Goal: Navigation & Orientation: Find specific page/section

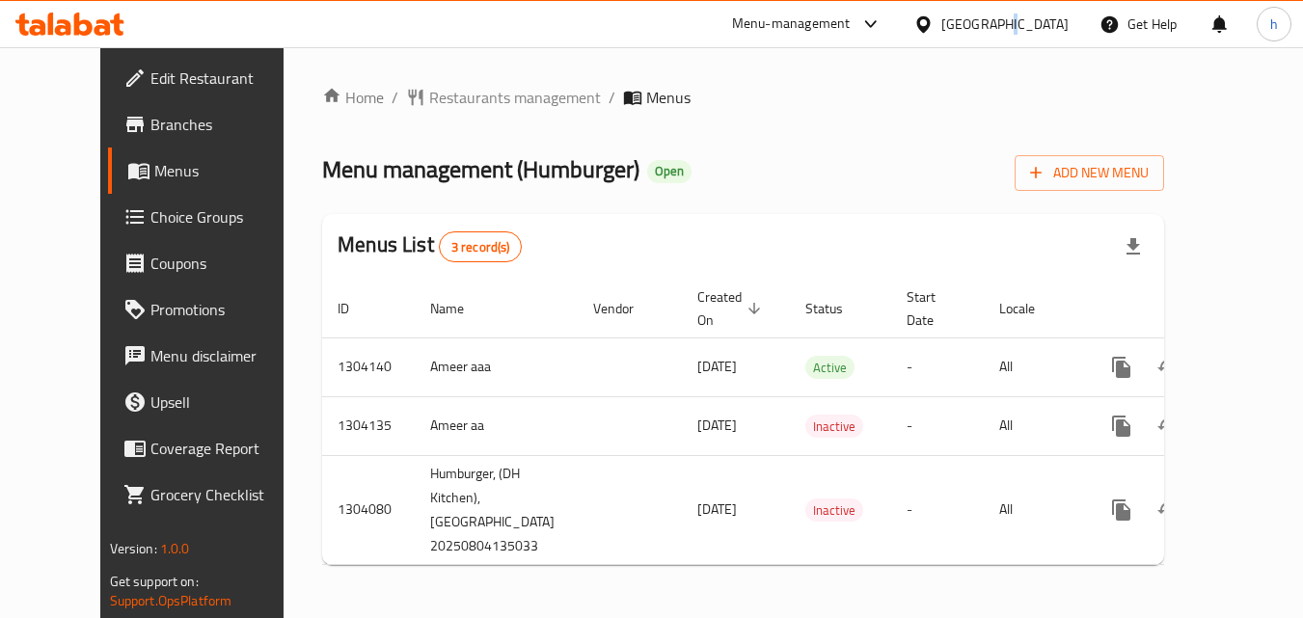
click at [1003, 28] on div "United Arab Emirates" at bounding box center [1004, 24] width 127 height 21
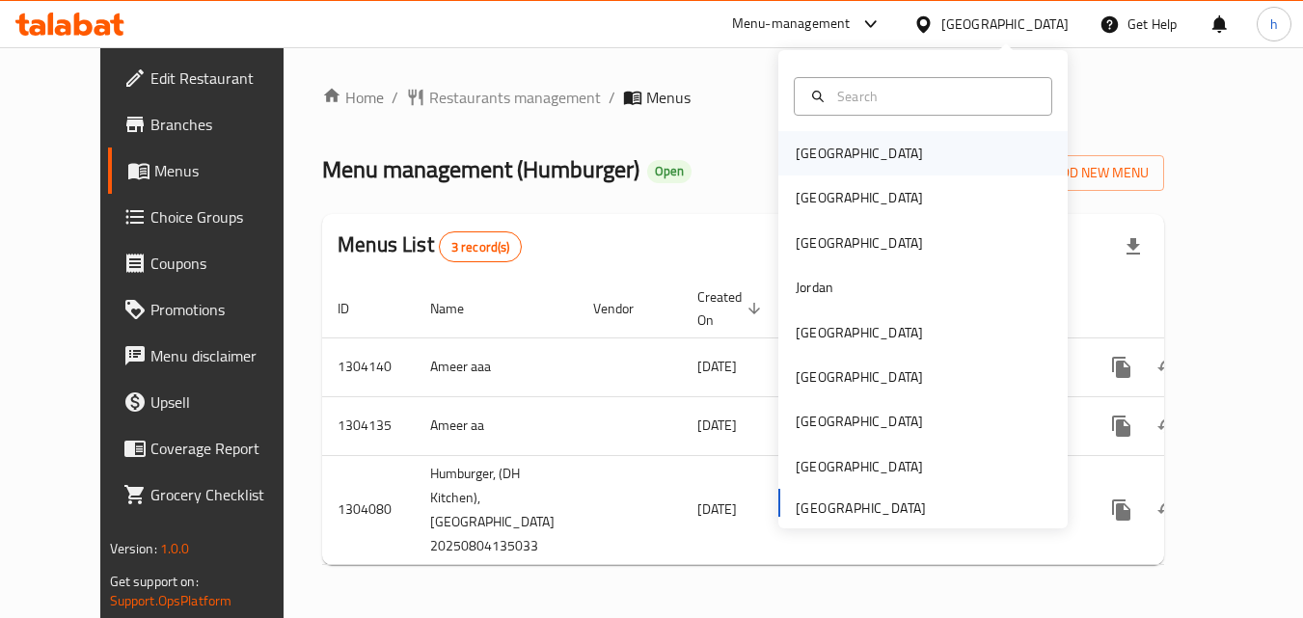
click at [806, 162] on div "[GEOGRAPHIC_DATA]" at bounding box center [859, 153] width 127 height 21
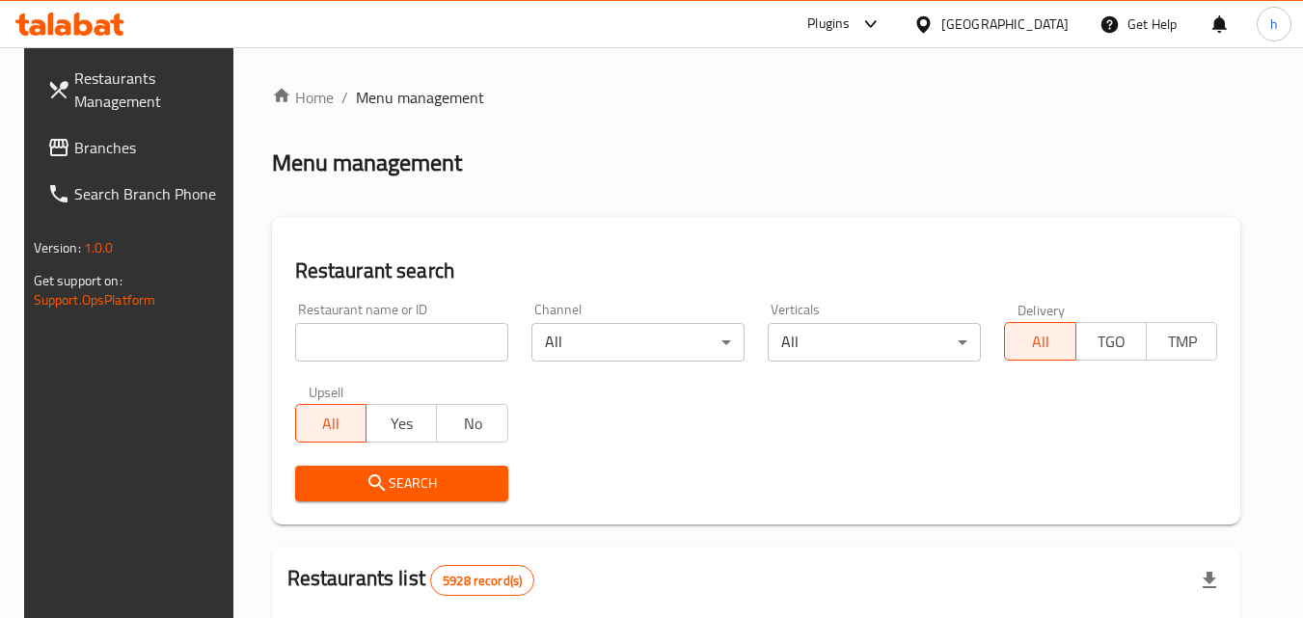
click at [151, 145] on span "Branches" at bounding box center [150, 147] width 152 height 23
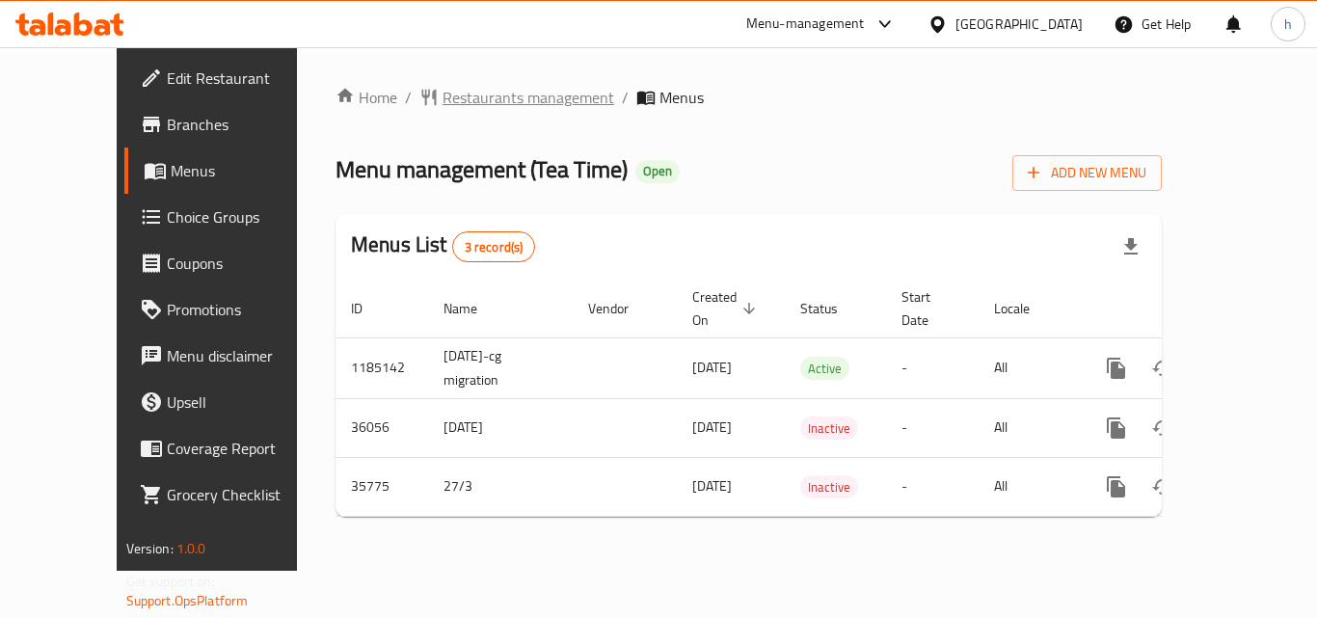
click at [478, 90] on span "Restaurants management" at bounding box center [529, 97] width 172 height 23
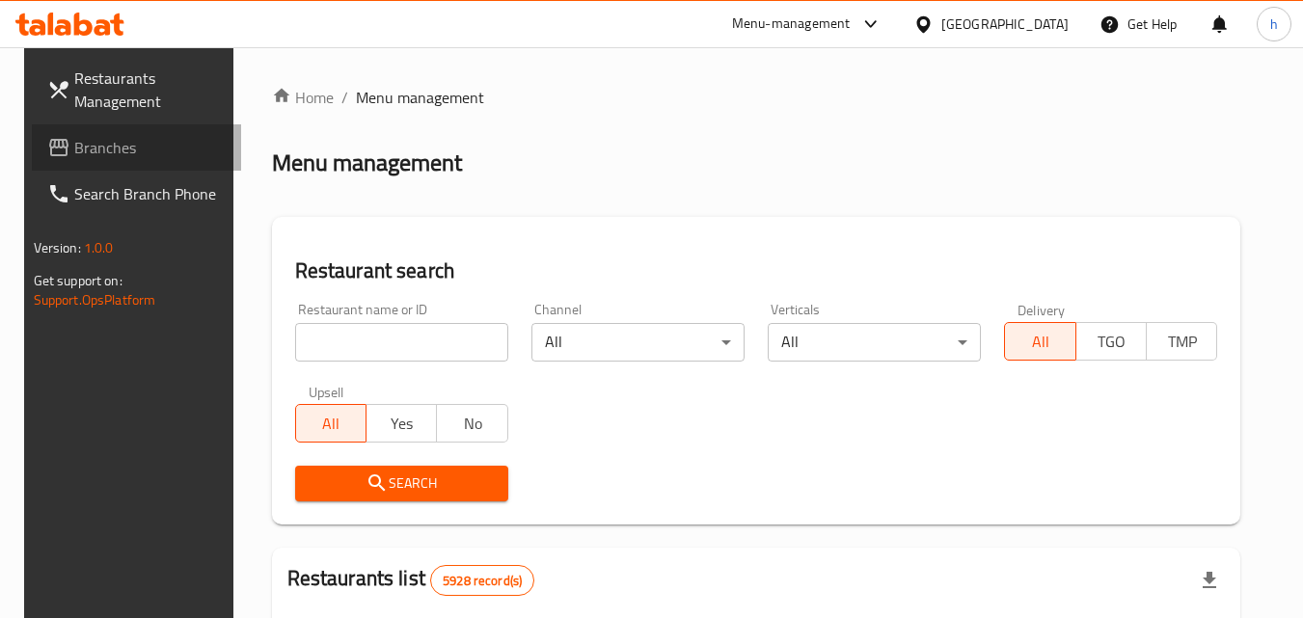
click at [133, 137] on span "Branches" at bounding box center [150, 147] width 152 height 23
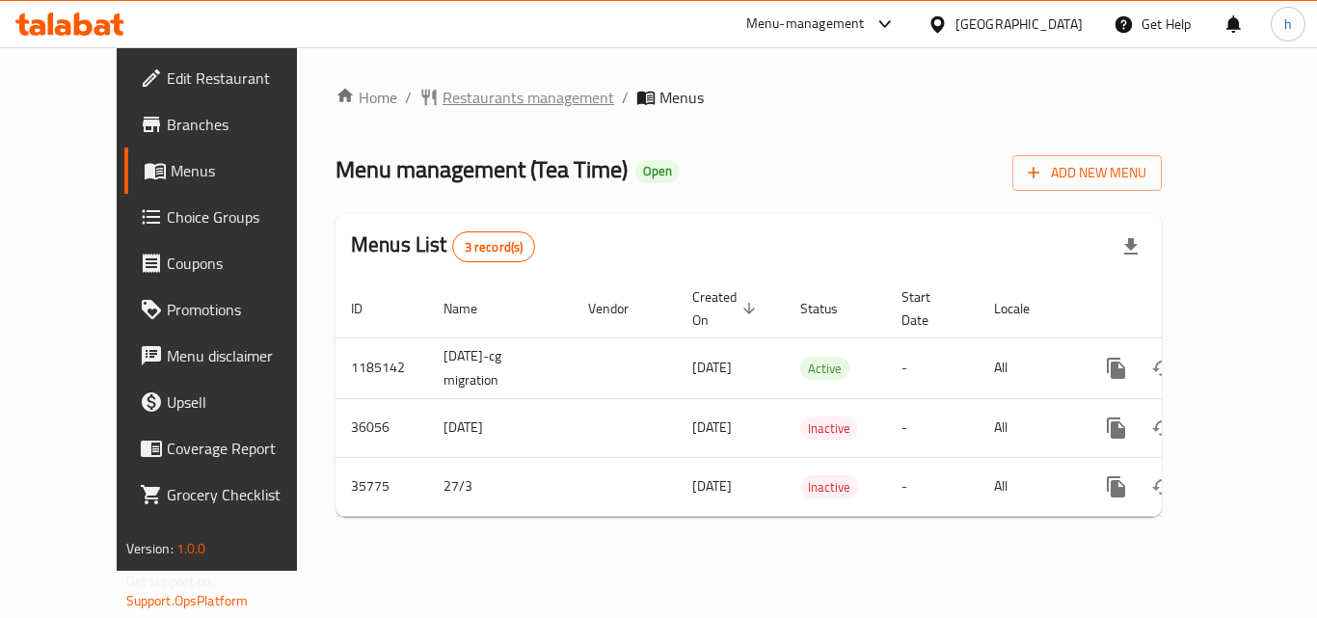
click at [443, 101] on span "Restaurants management" at bounding box center [529, 97] width 172 height 23
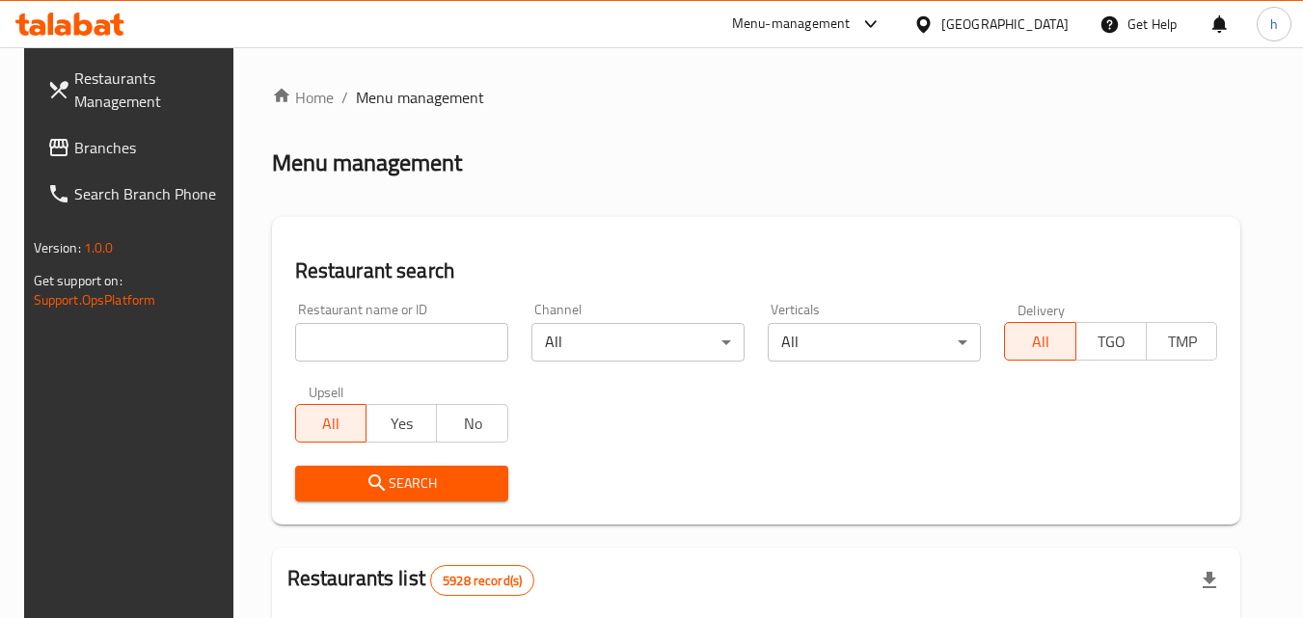
click at [146, 137] on span "Branches" at bounding box center [150, 147] width 152 height 23
